Goal: Transaction & Acquisition: Purchase product/service

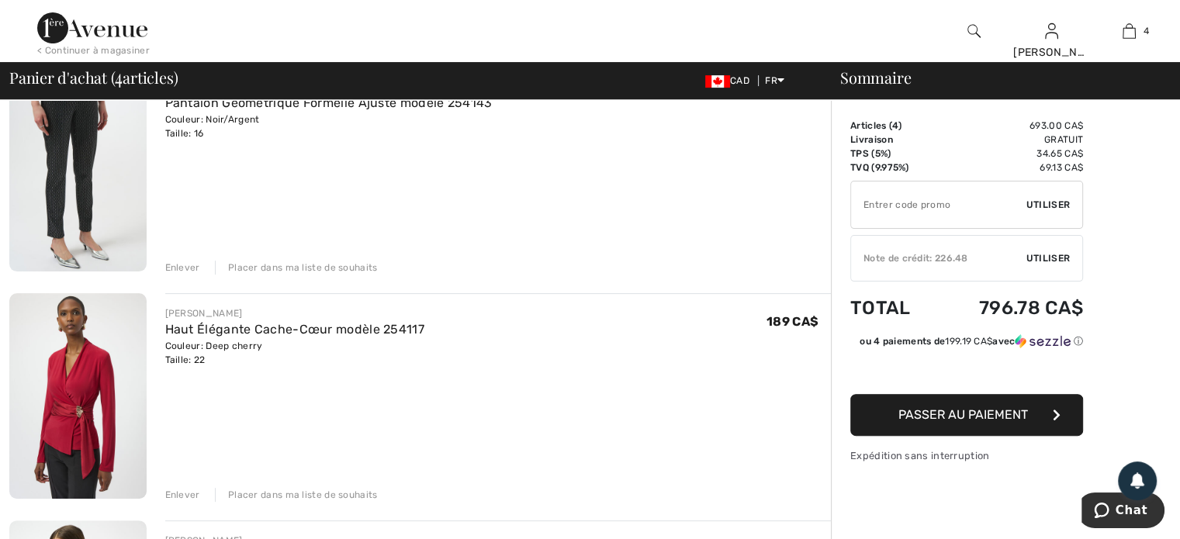
scroll to position [466, 0]
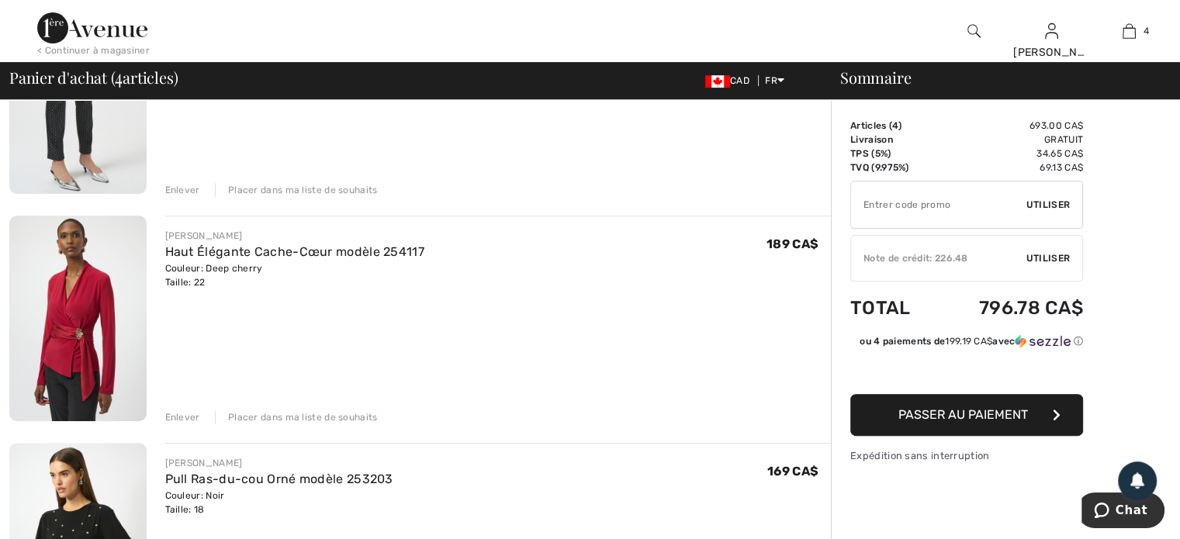
click at [180, 413] on div "Enlever" at bounding box center [182, 417] width 35 height 14
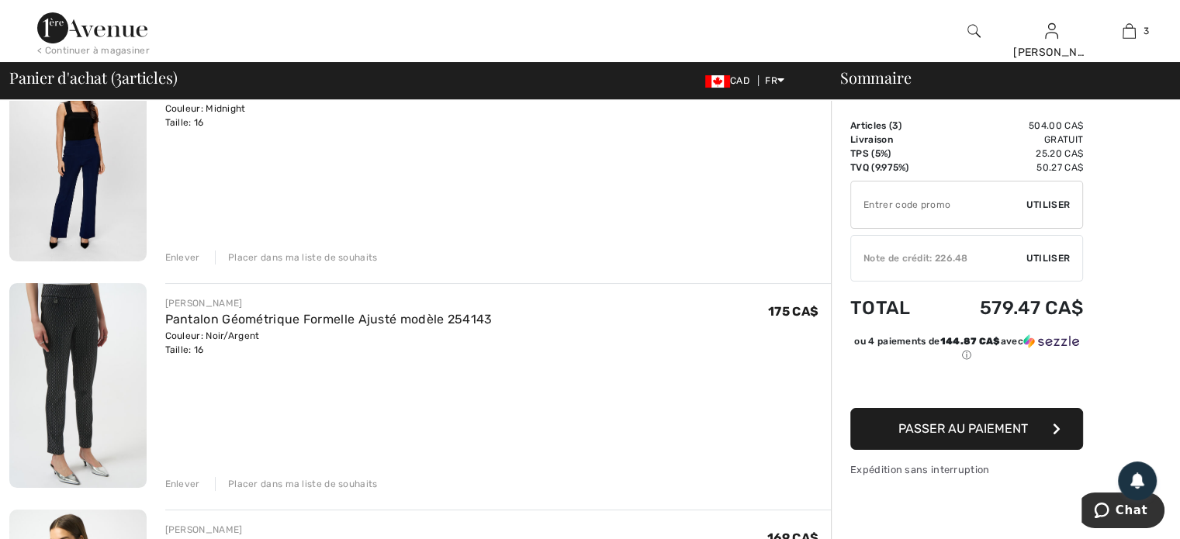
scroll to position [161, 0]
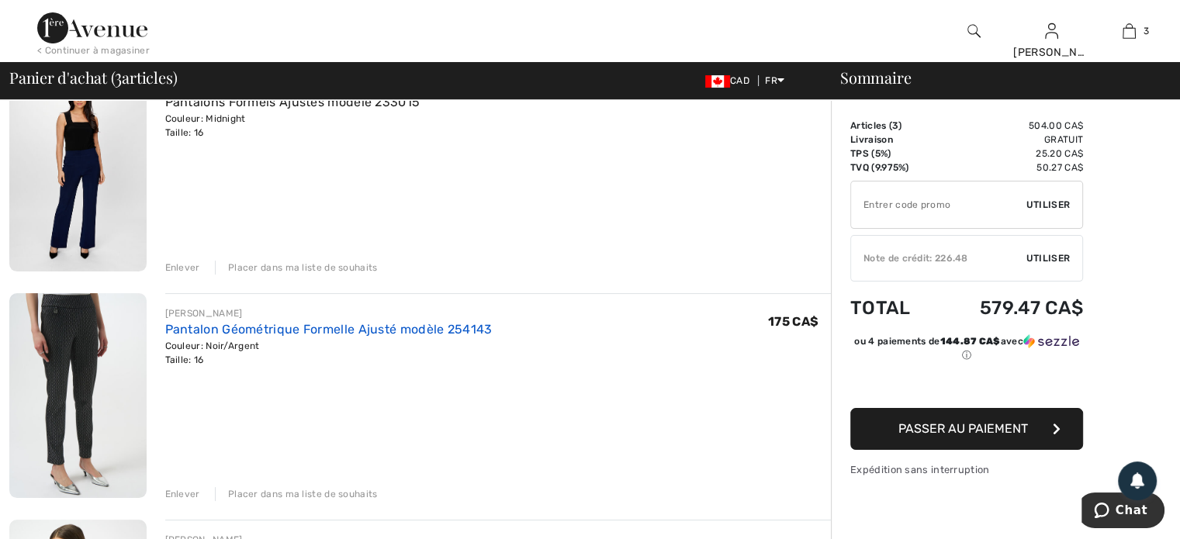
click at [286, 323] on link "Pantalon Géométrique Formelle Ajusté modèle 254143" at bounding box center [328, 329] width 327 height 15
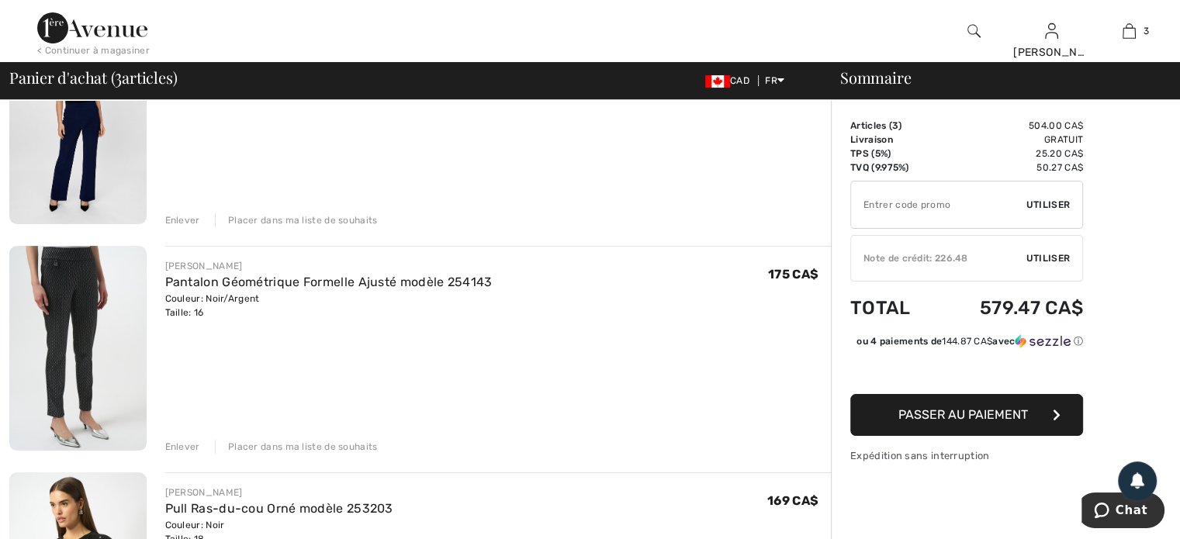
scroll to position [233, 0]
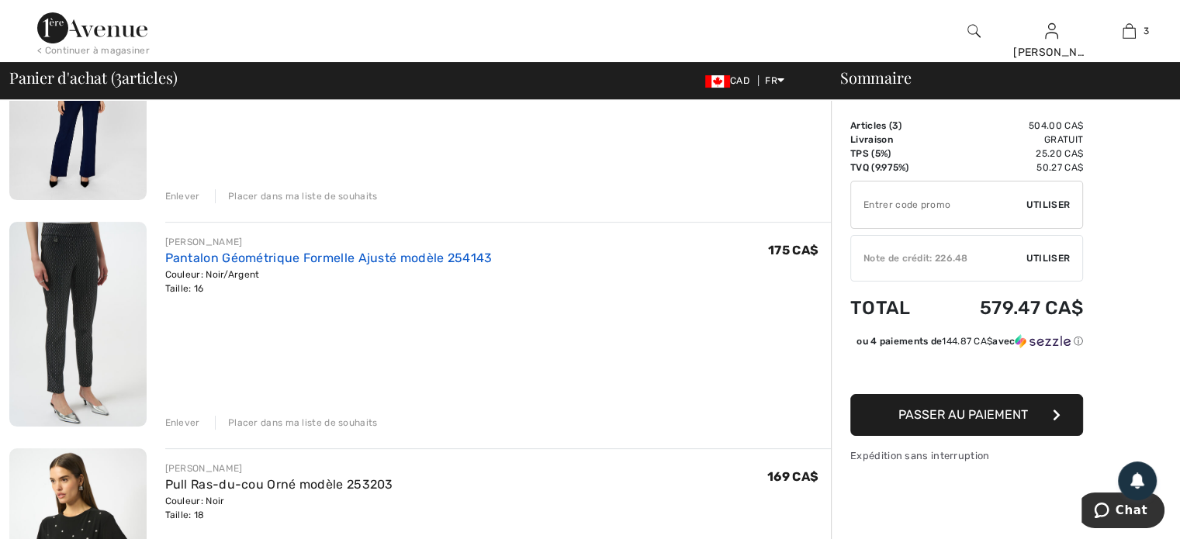
click at [299, 256] on link "Pantalon Géométrique Formelle Ajusté modèle 254143" at bounding box center [328, 258] width 327 height 15
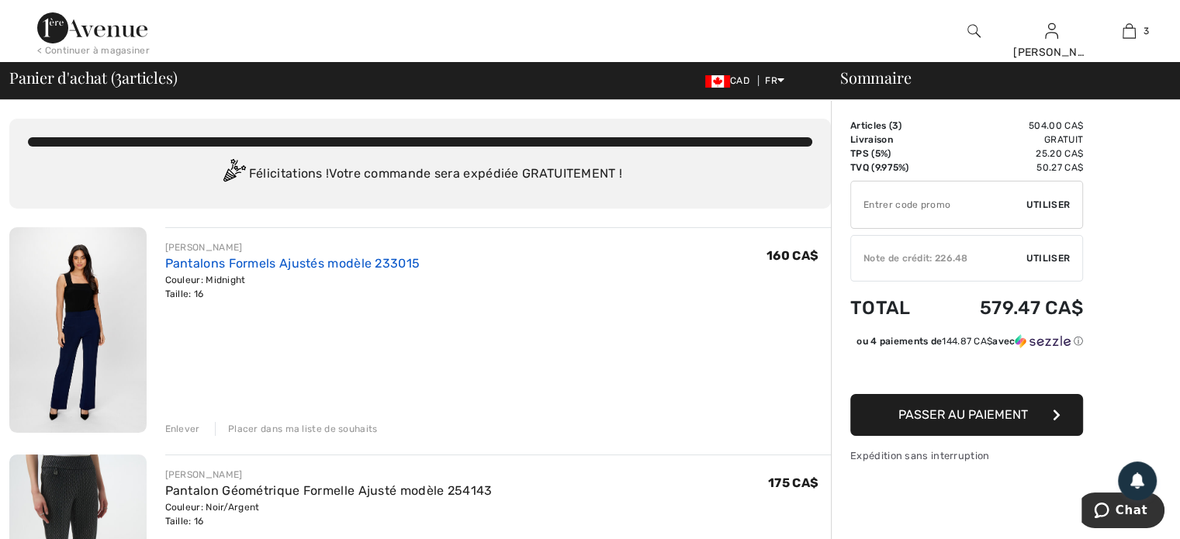
click at [249, 262] on link "Pantalons Formels Ajustés modèle 233015" at bounding box center [292, 263] width 255 height 15
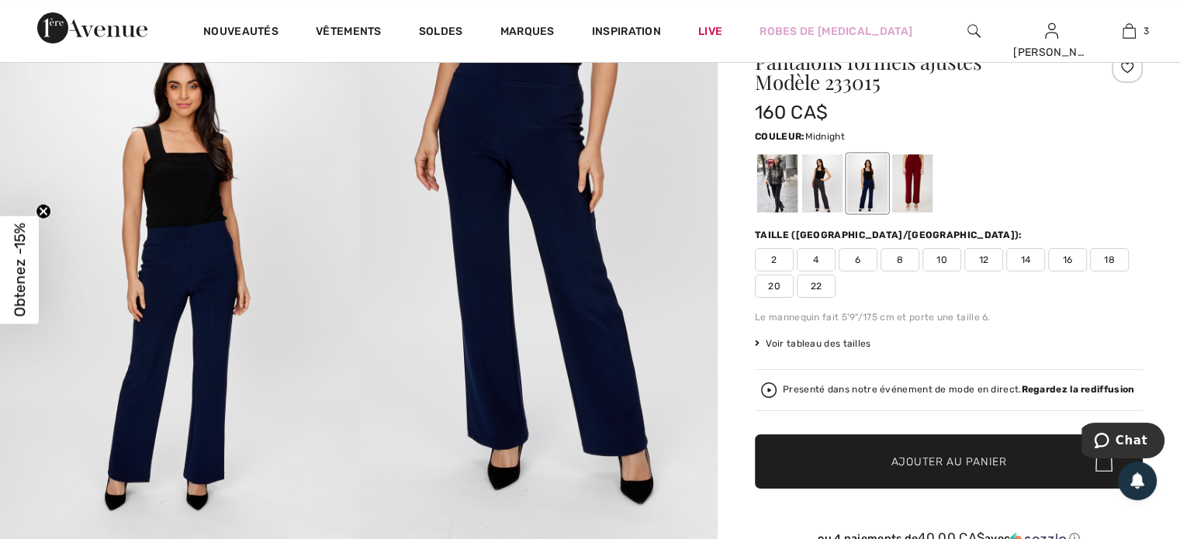
scroll to position [78, 0]
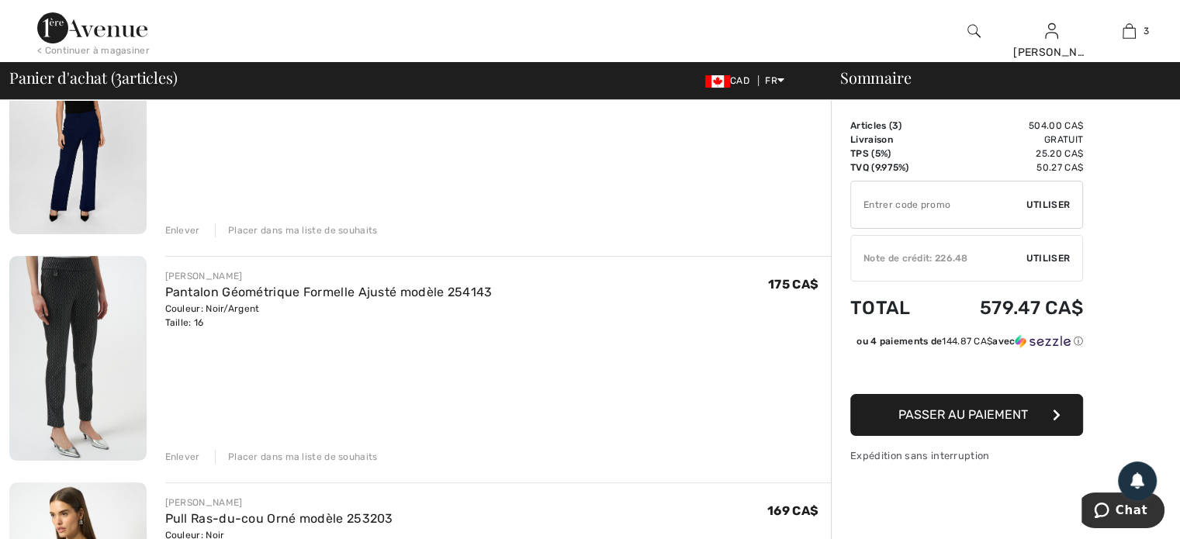
scroll to position [233, 0]
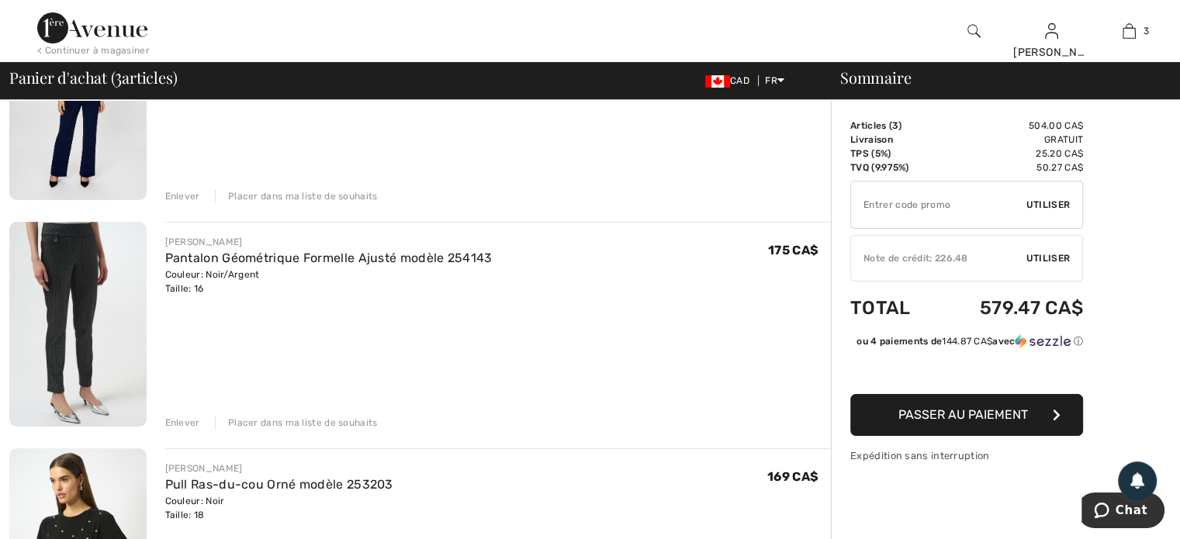
click at [180, 418] on div "Enlever" at bounding box center [182, 423] width 35 height 14
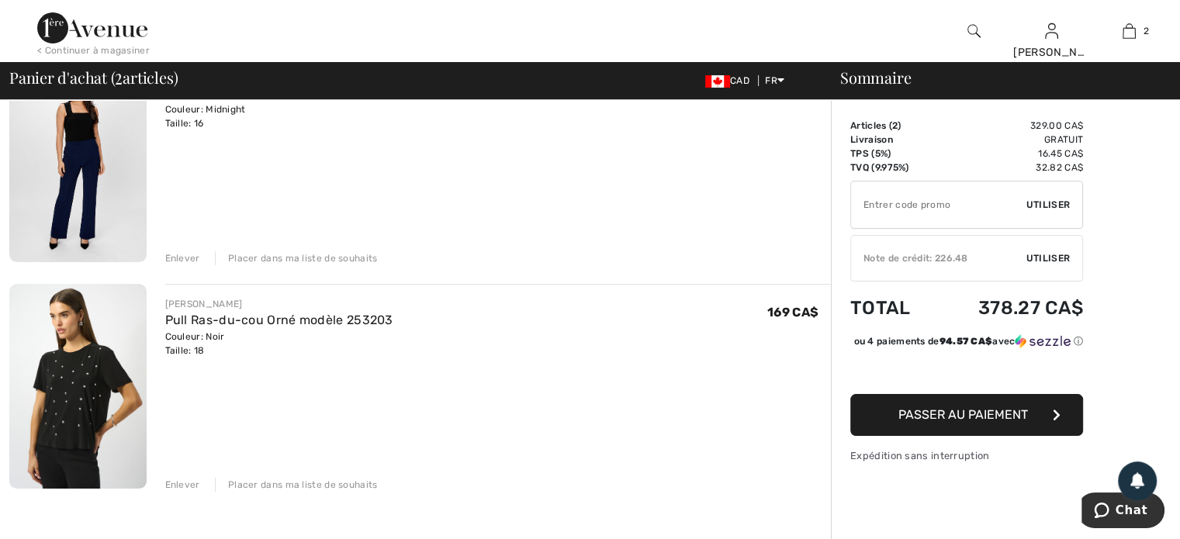
scroll to position [78, 0]
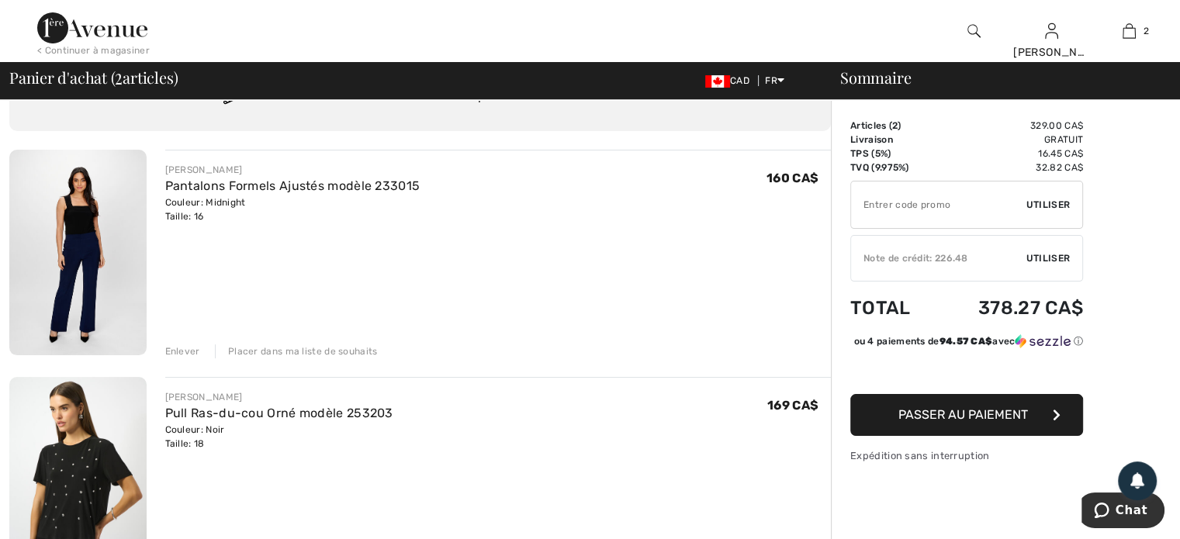
click at [925, 254] on div "Note de crédit: 226.48" at bounding box center [938, 258] width 175 height 14
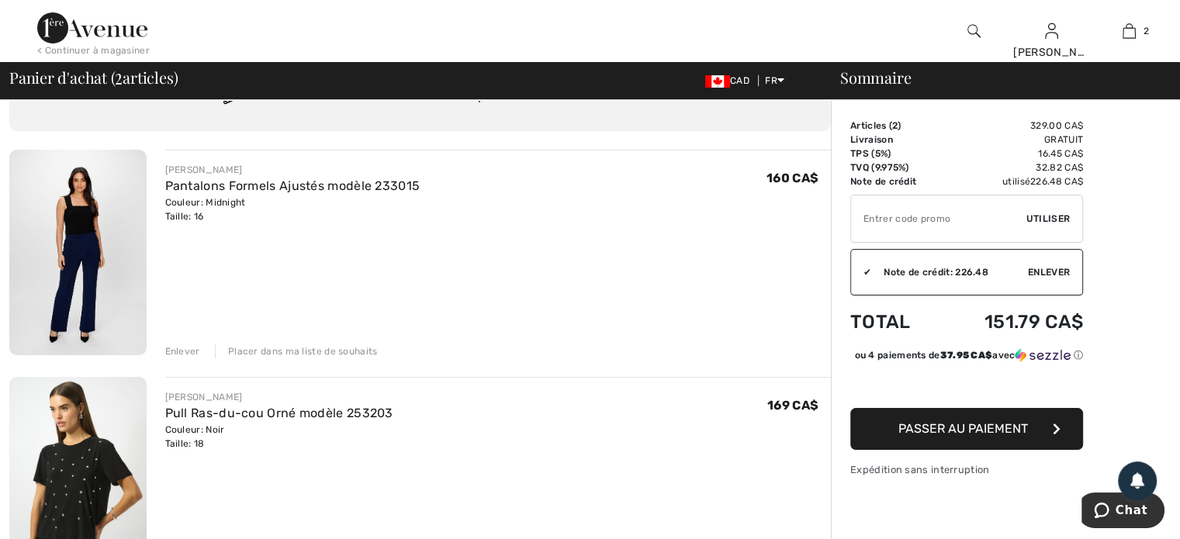
click at [951, 436] on span "Passer au paiement" at bounding box center [964, 428] width 130 height 15
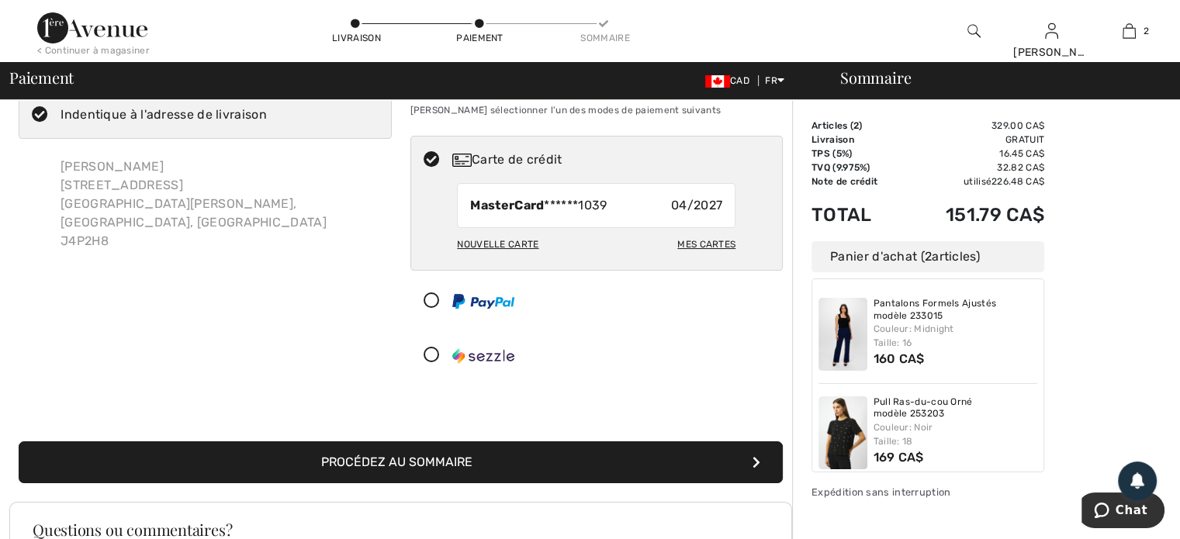
scroll to position [78, 0]
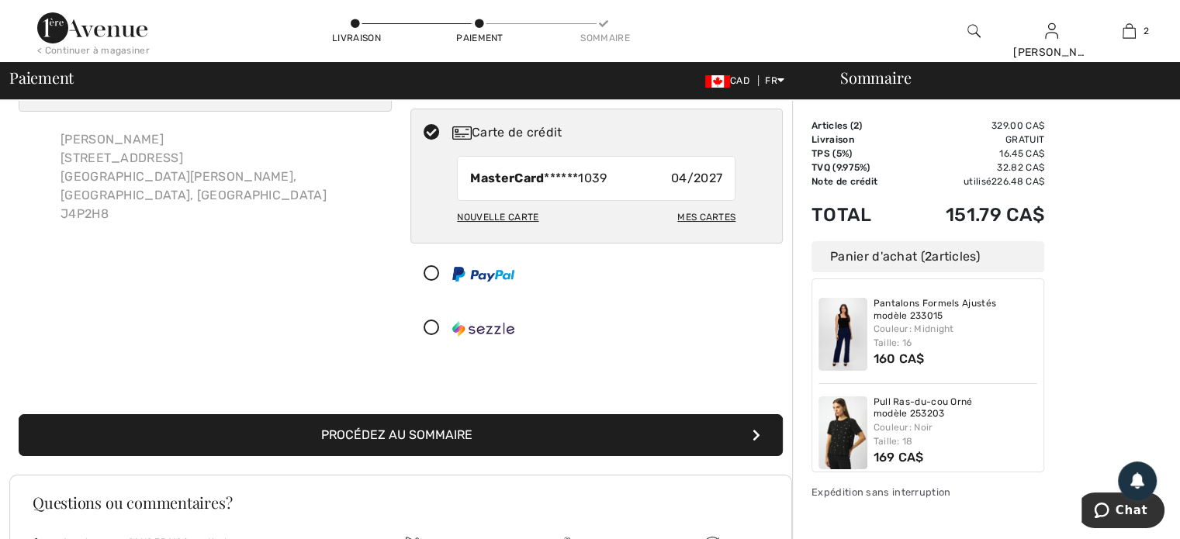
click at [417, 428] on button "Procédez au sommaire" at bounding box center [401, 435] width 764 height 42
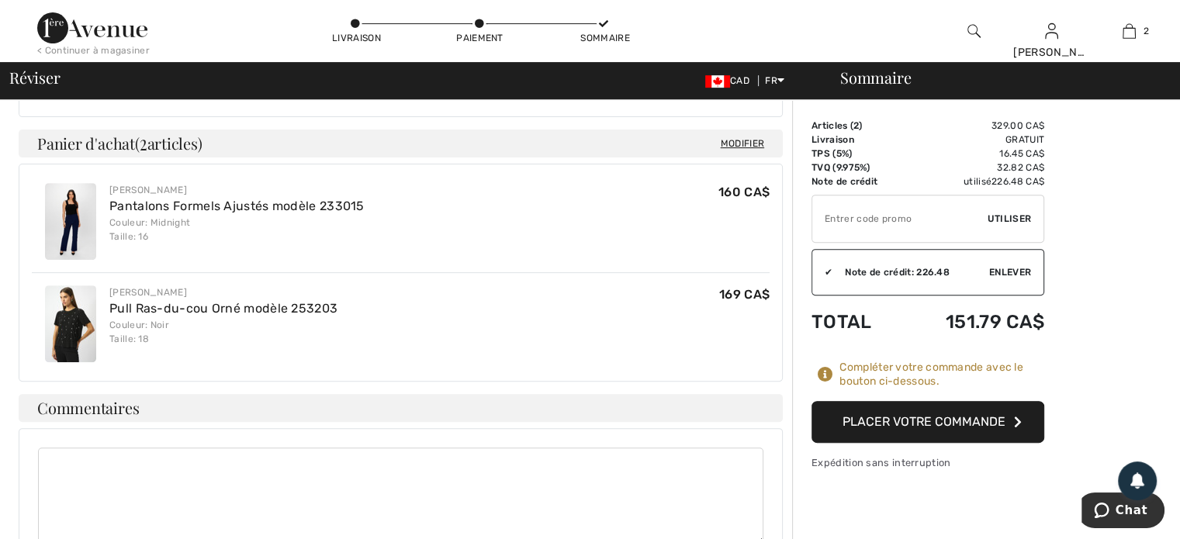
scroll to position [388, 0]
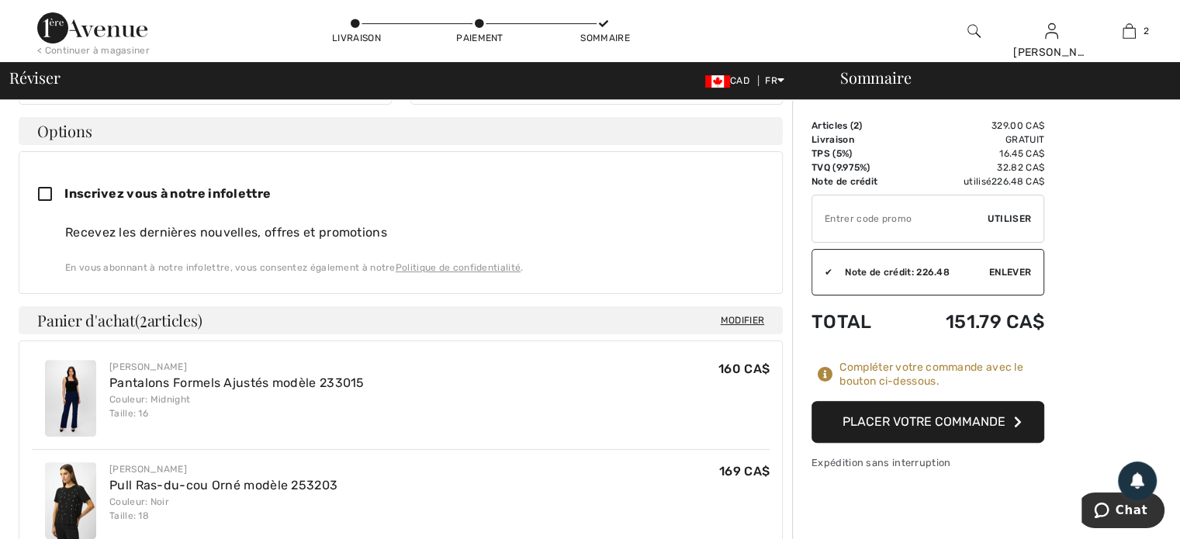
click at [930, 416] on button "Placer votre commande" at bounding box center [928, 422] width 233 height 42
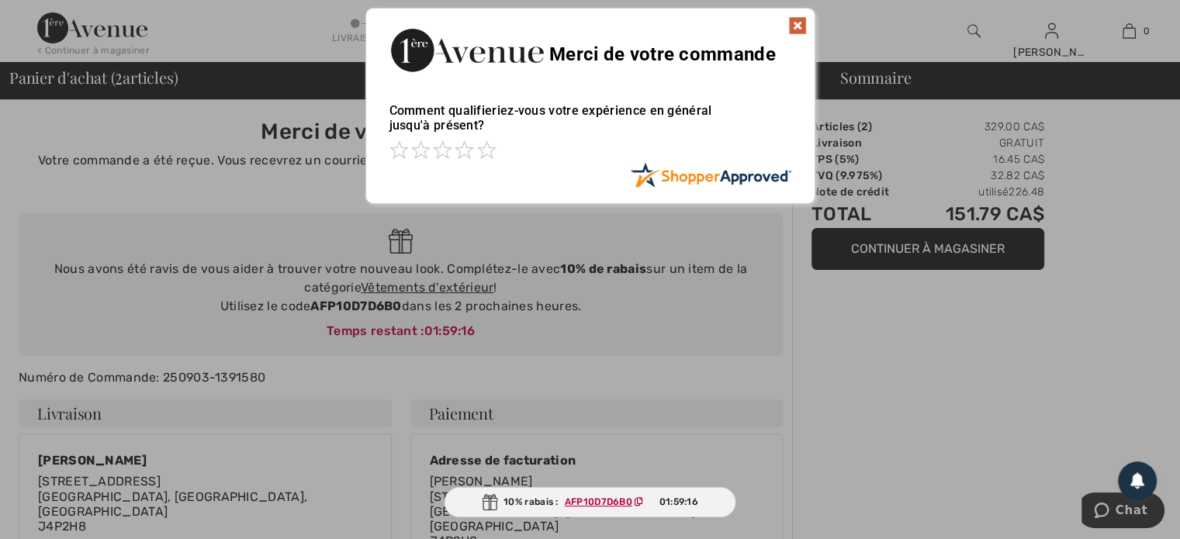
drag, startPoint x: 801, startPoint y: 23, endPoint x: 791, endPoint y: 24, distance: 9.4
click at [801, 23] on img at bounding box center [797, 25] width 19 height 19
